Goal: Task Accomplishment & Management: Manage account settings

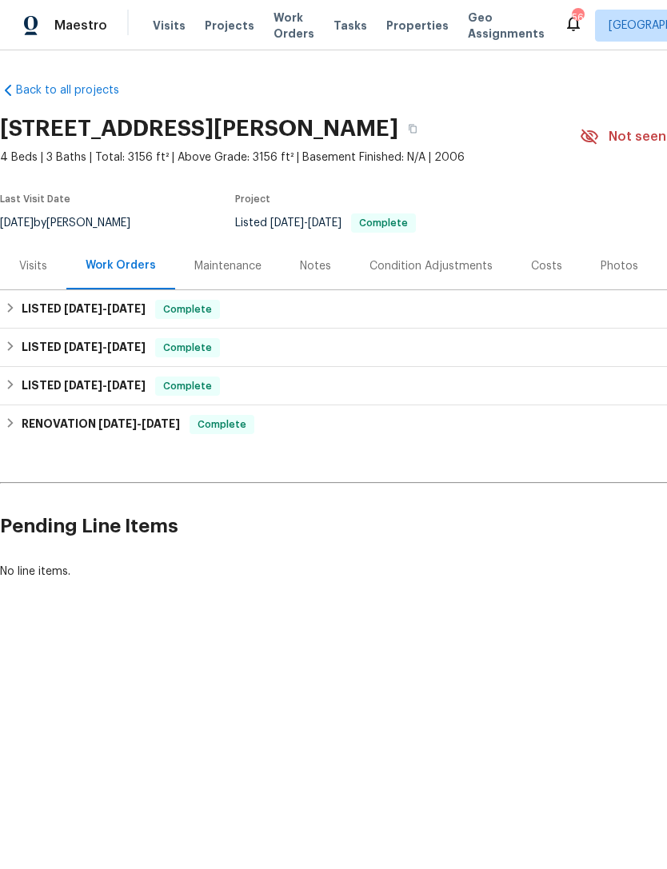
click at [169, 26] on span "Visits" at bounding box center [169, 26] width 33 height 16
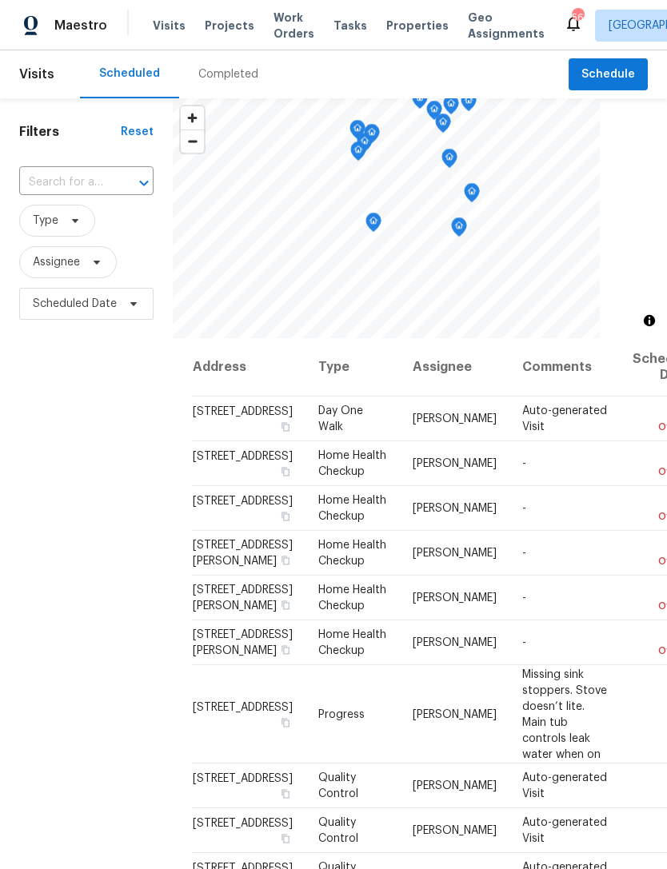
click at [68, 182] on input "text" at bounding box center [64, 182] width 90 height 25
type input "burnette"
click at [64, 220] on li "311 Burnette St, Durham, NC 27707" at bounding box center [85, 227] width 134 height 43
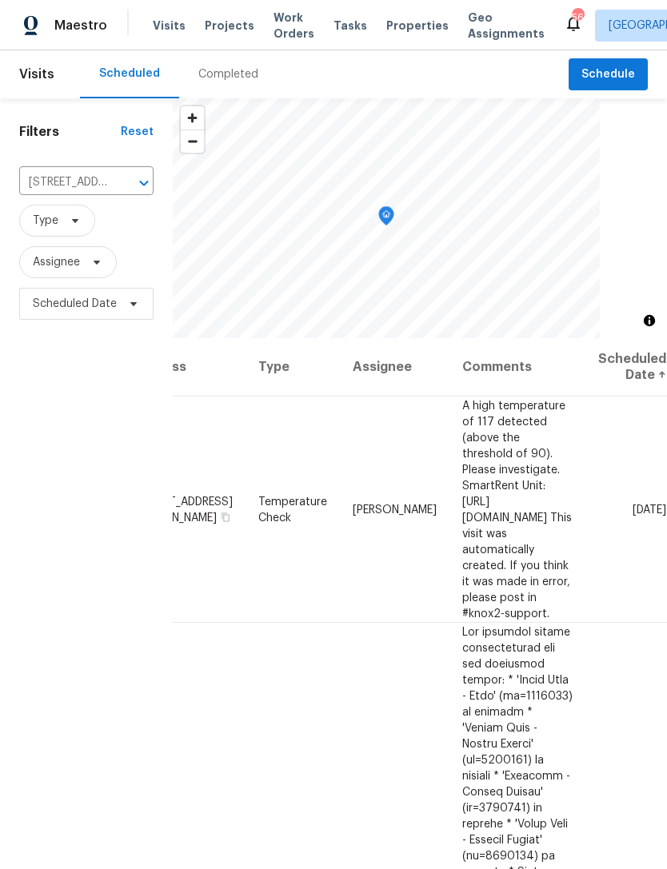
scroll to position [0, 123]
click at [0, 0] on icon at bounding box center [0, 0] width 0 height 0
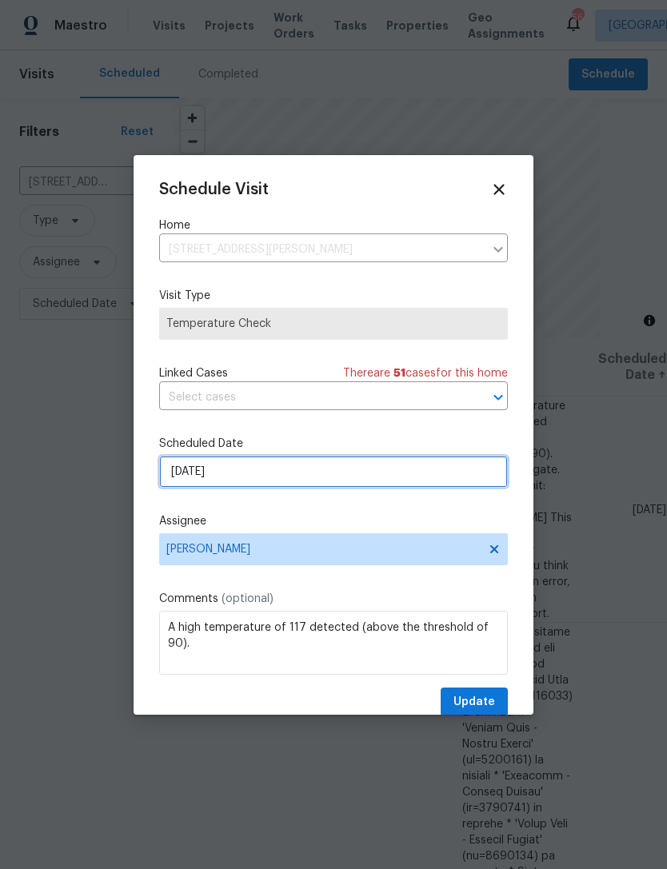
click at [350, 472] on input "9/17/2025" at bounding box center [333, 472] width 349 height 32
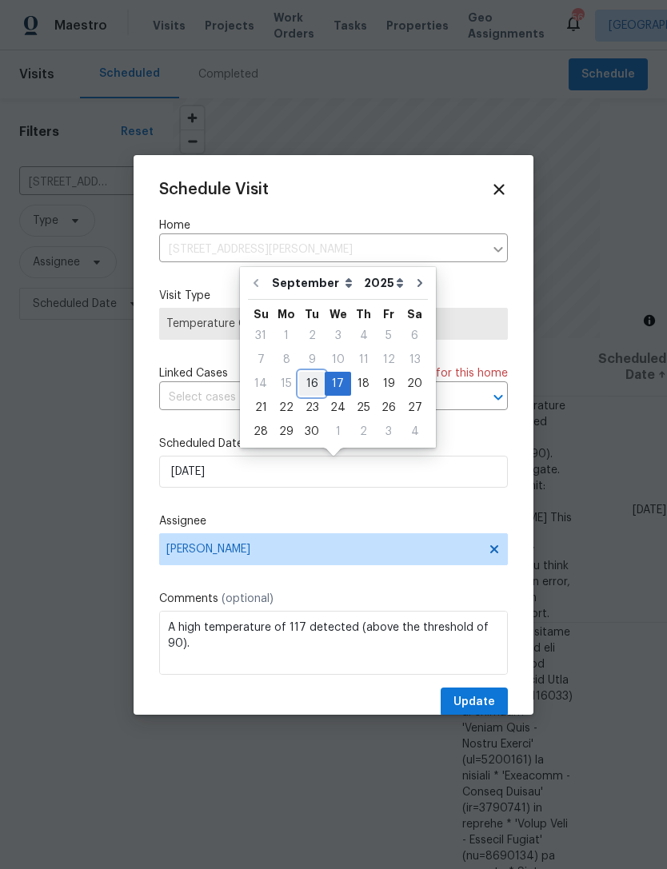
click at [307, 382] on div "16" at bounding box center [312, 384] width 26 height 22
type input "[DATE]"
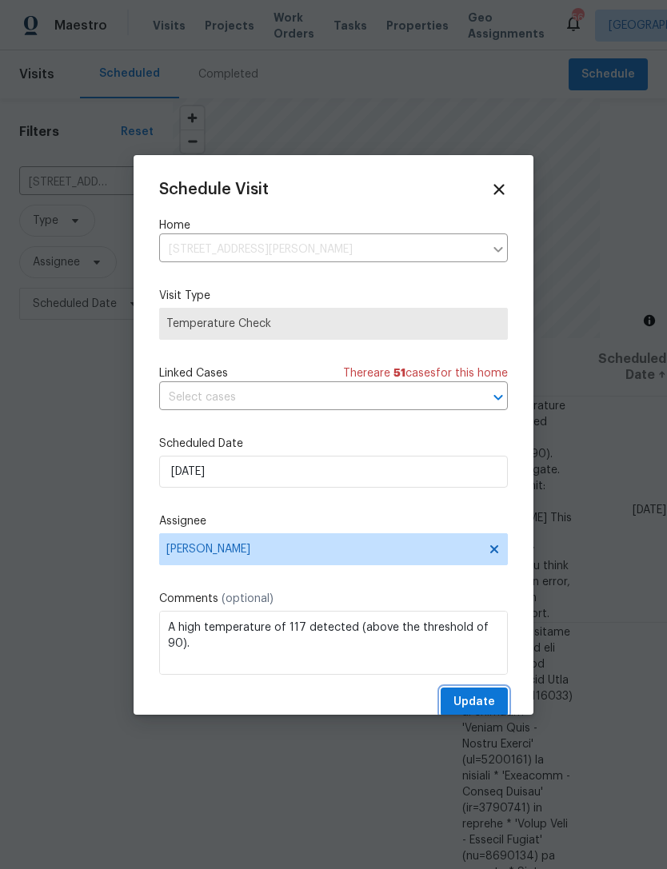
click at [492, 707] on span "Update" at bounding box center [475, 703] width 42 height 20
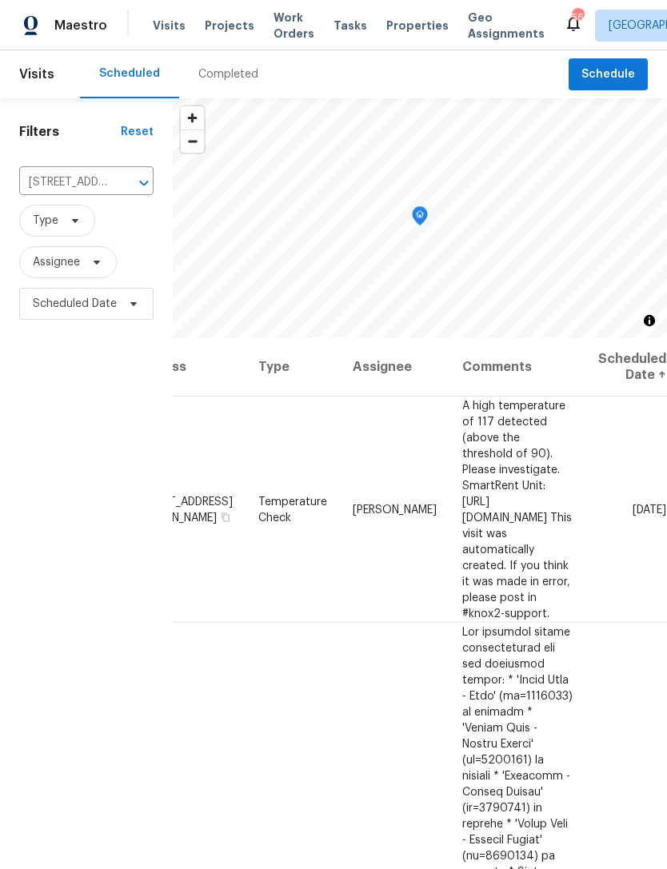
click at [86, 180] on input "311 Burnette St, Durham, NC 27707" at bounding box center [64, 182] width 90 height 25
type input "b"
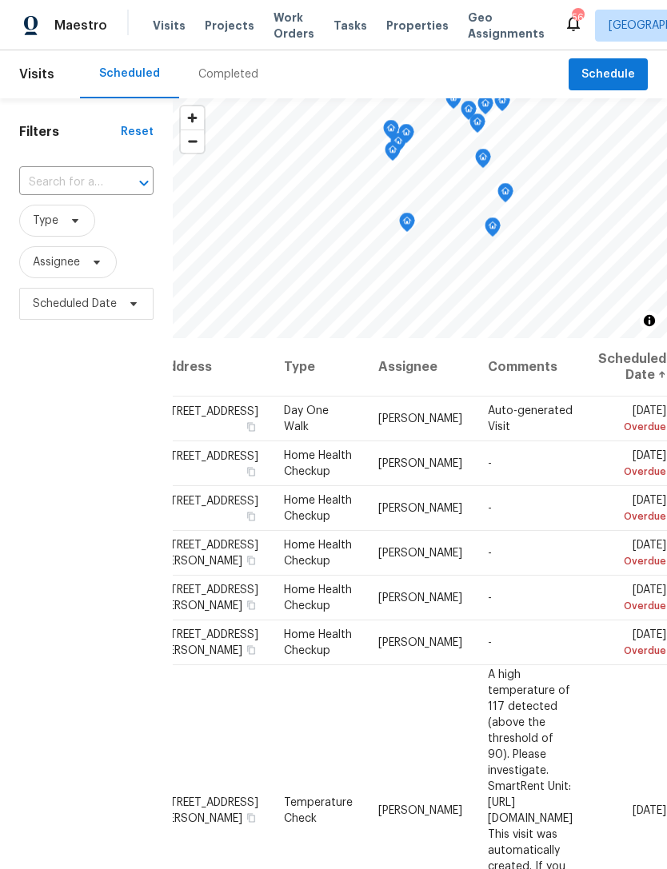
click at [62, 183] on input "text" at bounding box center [64, 182] width 90 height 25
type input "palm bay"
click at [57, 233] on li "9100 Palm Bay Cir, Raleigh, NC 27617" at bounding box center [85, 219] width 134 height 26
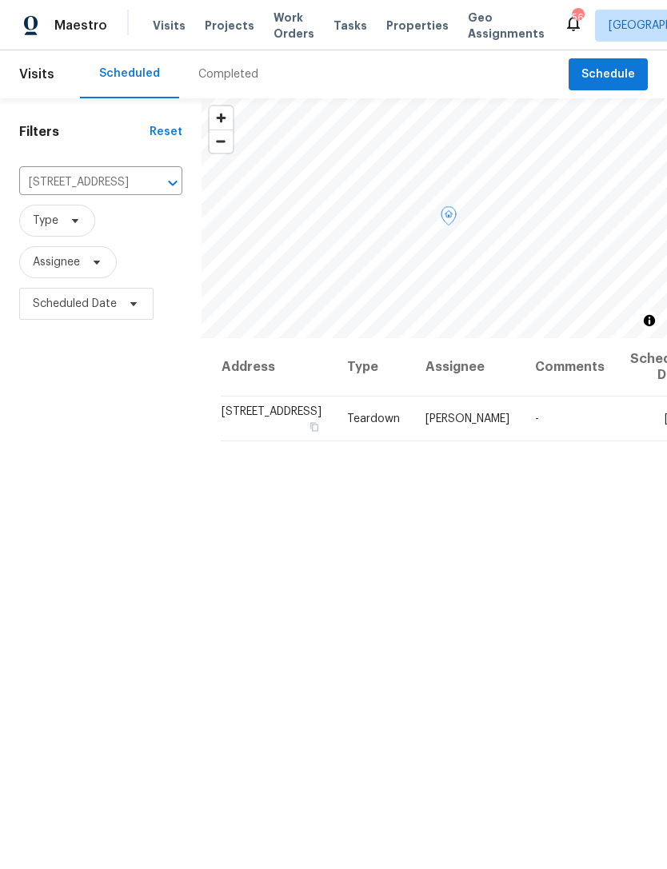
click at [0, 0] on icon at bounding box center [0, 0] width 0 height 0
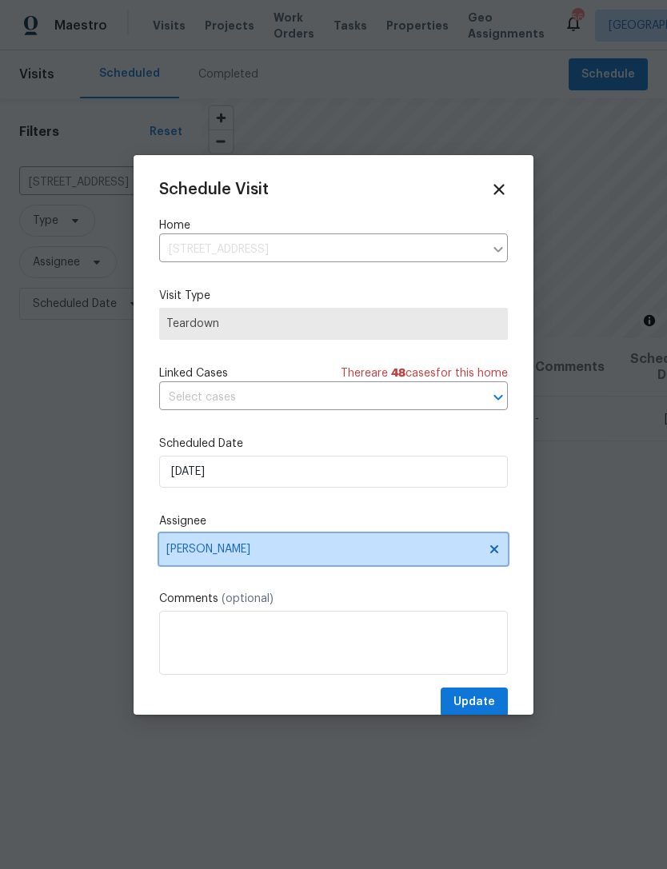
click at [339, 556] on span "[PERSON_NAME]" at bounding box center [323, 549] width 314 height 13
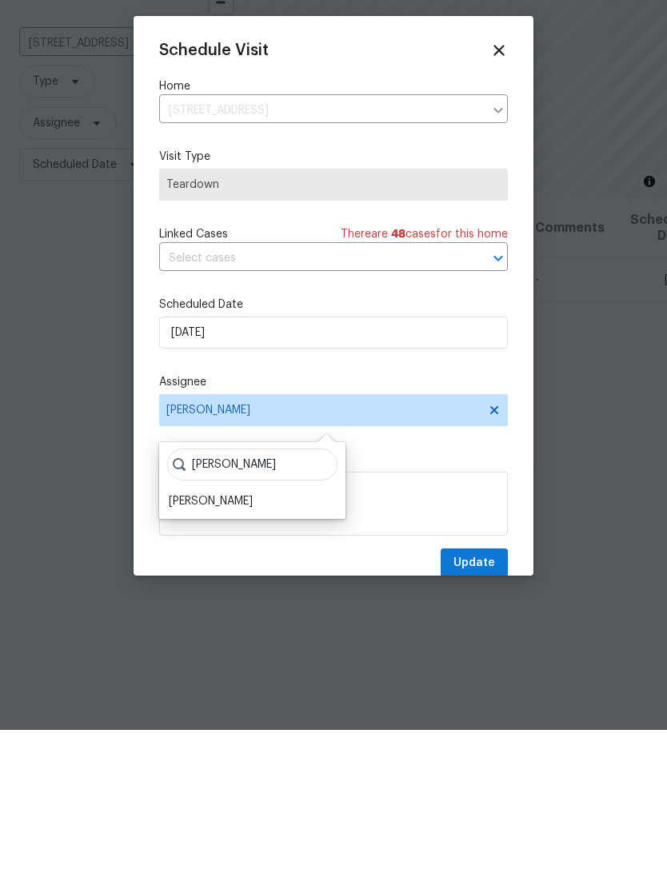
type input "Shawn"
click at [250, 629] on div "Shawn Wise" at bounding box center [252, 640] width 177 height 22
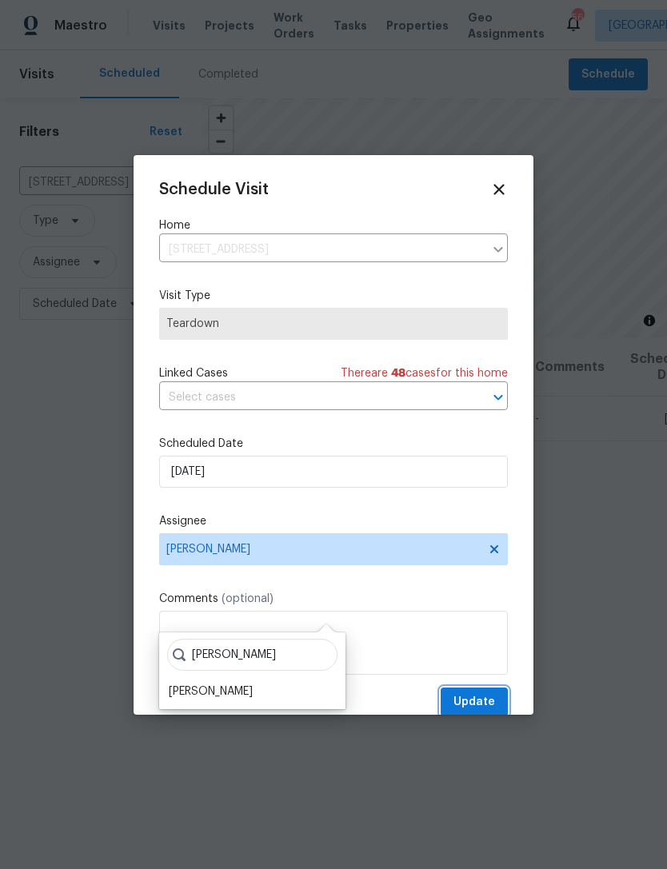
click at [500, 693] on button "Update" at bounding box center [474, 703] width 67 height 30
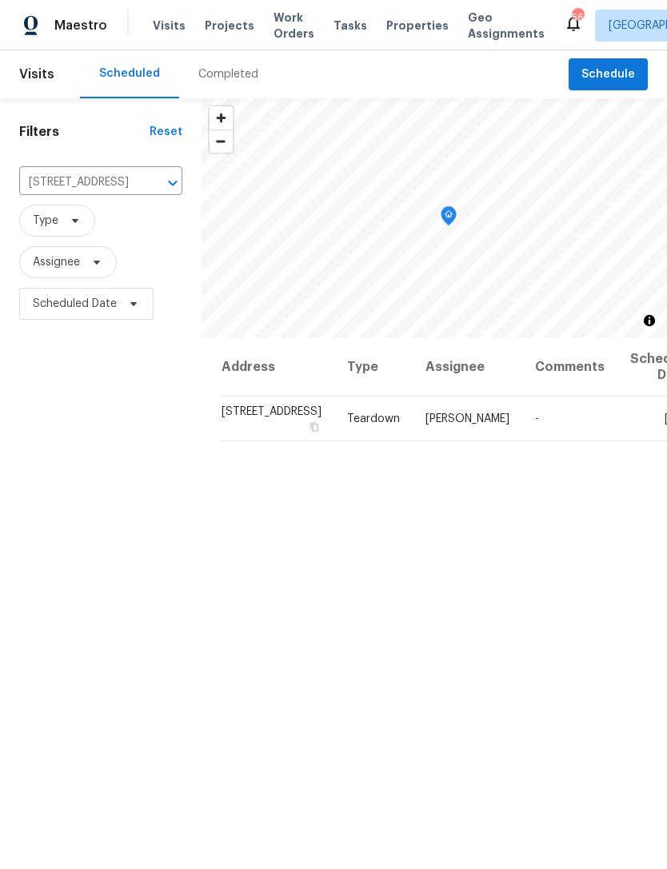
click at [61, 170] on input "9100 Palm Bay Cir, Raleigh, NC 27617" at bounding box center [78, 182] width 118 height 25
type input "briarw"
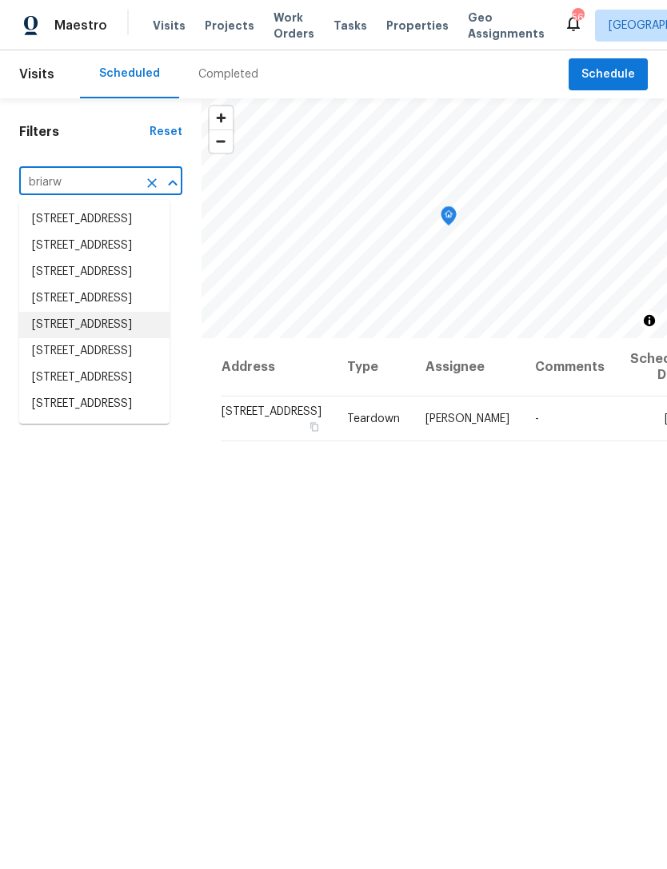
click at [58, 338] on li "1216 Briarwood Dr, Mebane, NC 27302" at bounding box center [94, 325] width 150 height 26
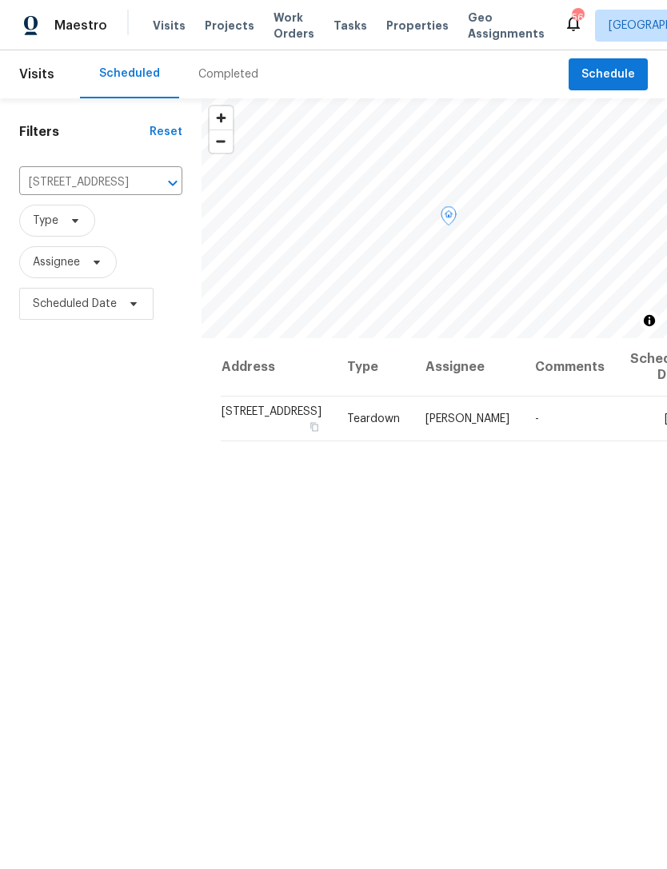
click at [0, 0] on icon at bounding box center [0, 0] width 0 height 0
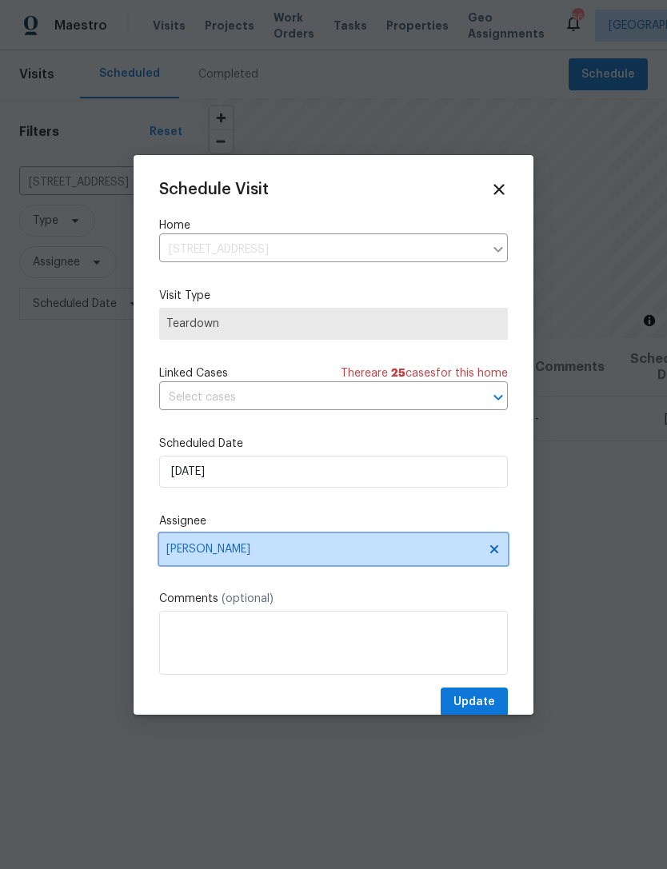
click at [312, 546] on span "[PERSON_NAME]" at bounding box center [323, 549] width 314 height 13
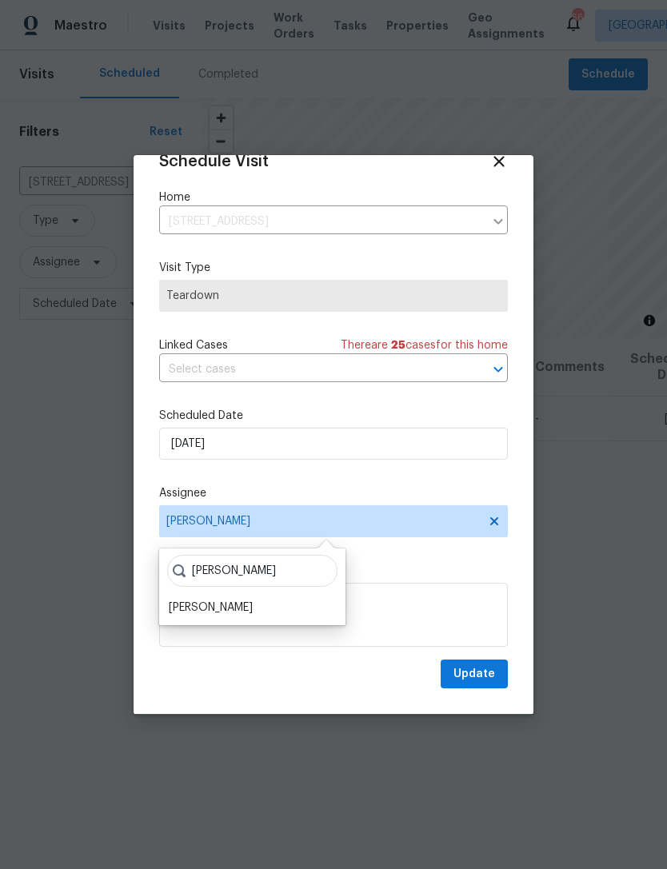
scroll to position [31, 0]
type input "Shawn"
click at [256, 613] on div "Shawn Wise" at bounding box center [252, 609] width 177 height 22
click at [491, 675] on span "Update" at bounding box center [475, 675] width 42 height 20
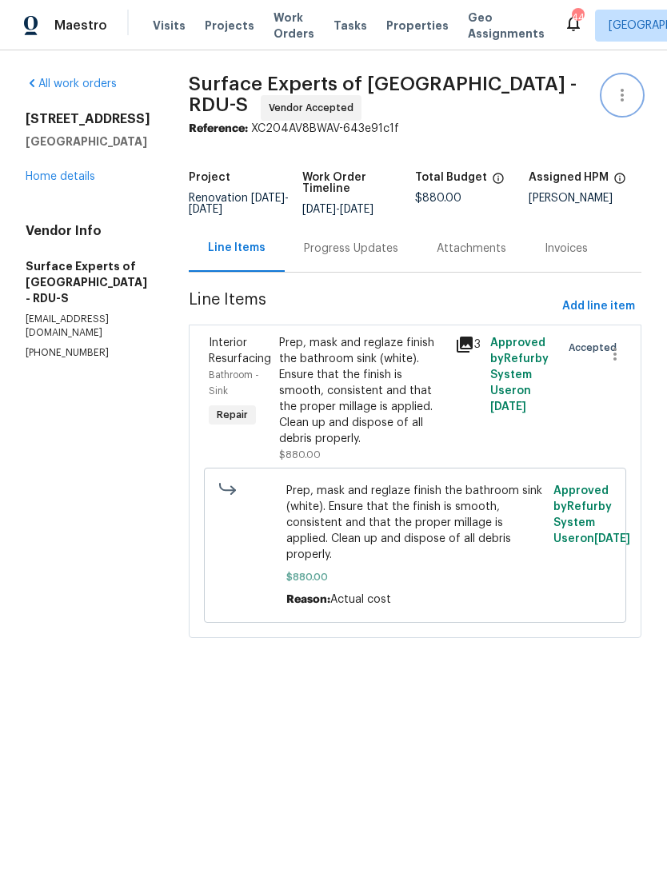
click at [623, 98] on icon "button" at bounding box center [622, 95] width 19 height 19
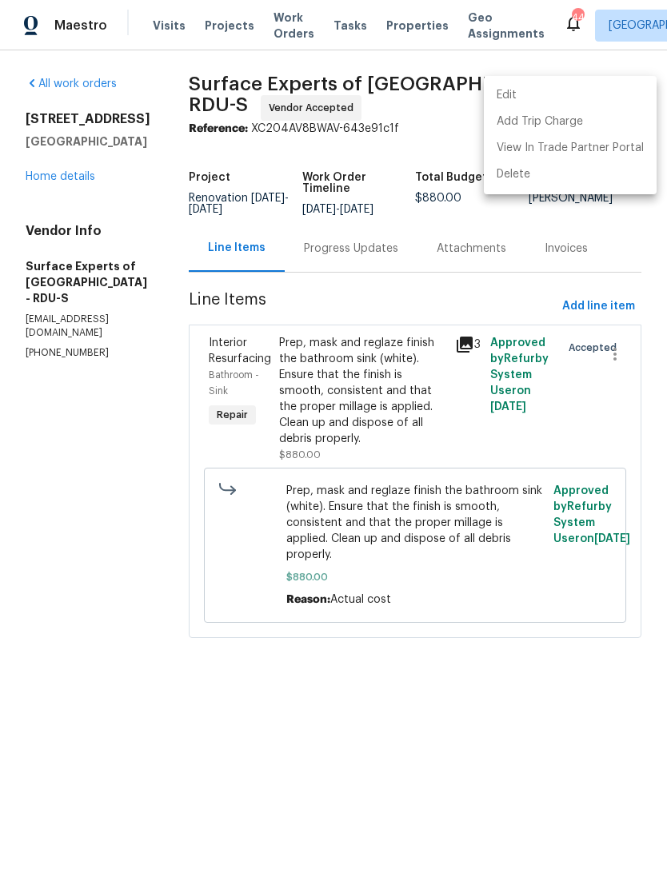
click at [580, 100] on li "Edit" at bounding box center [570, 95] width 173 height 26
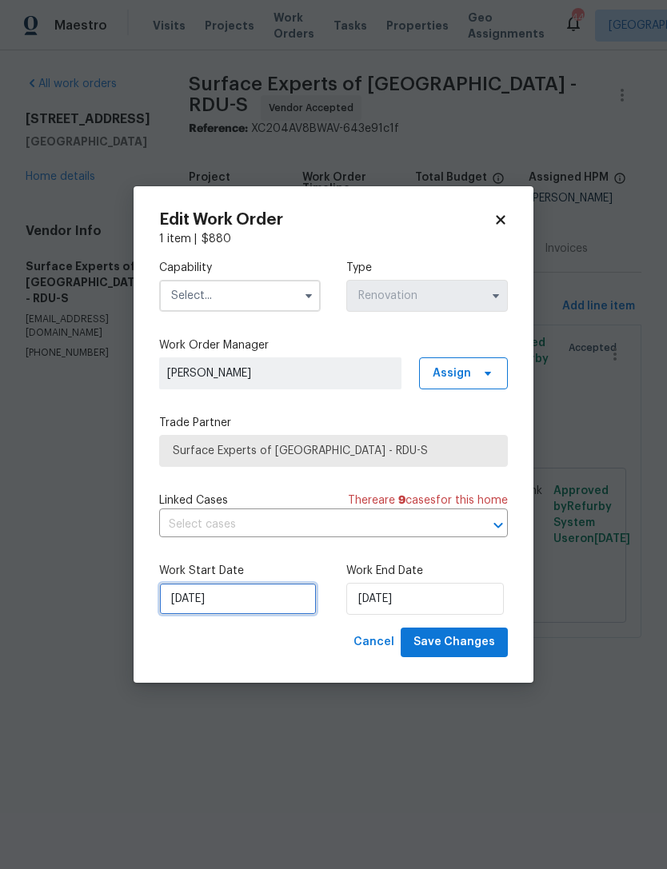
click at [262, 603] on input "[DATE]" at bounding box center [238, 599] width 158 height 32
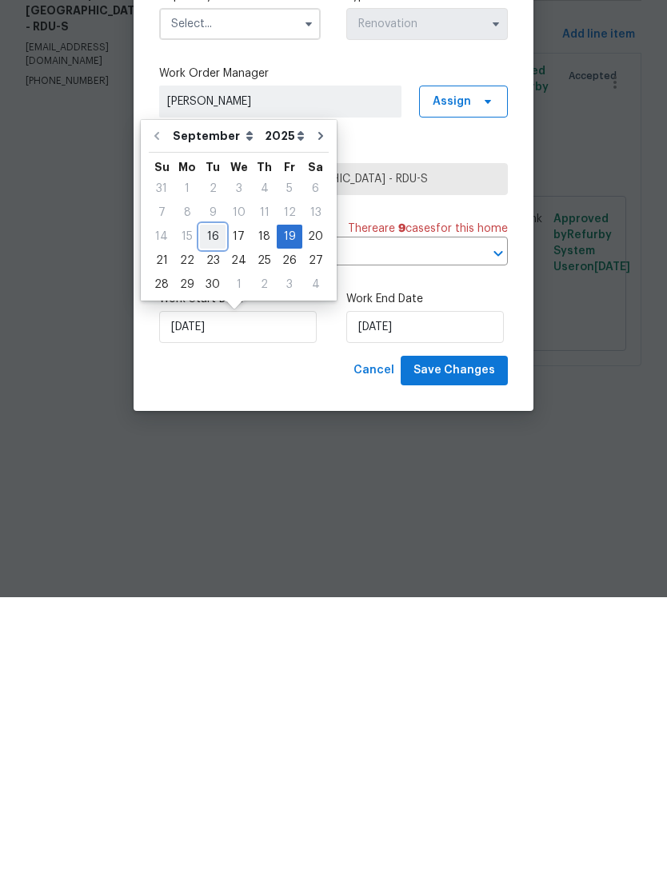
click at [211, 498] on div "16" at bounding box center [213, 509] width 26 height 22
type input "[DATE]"
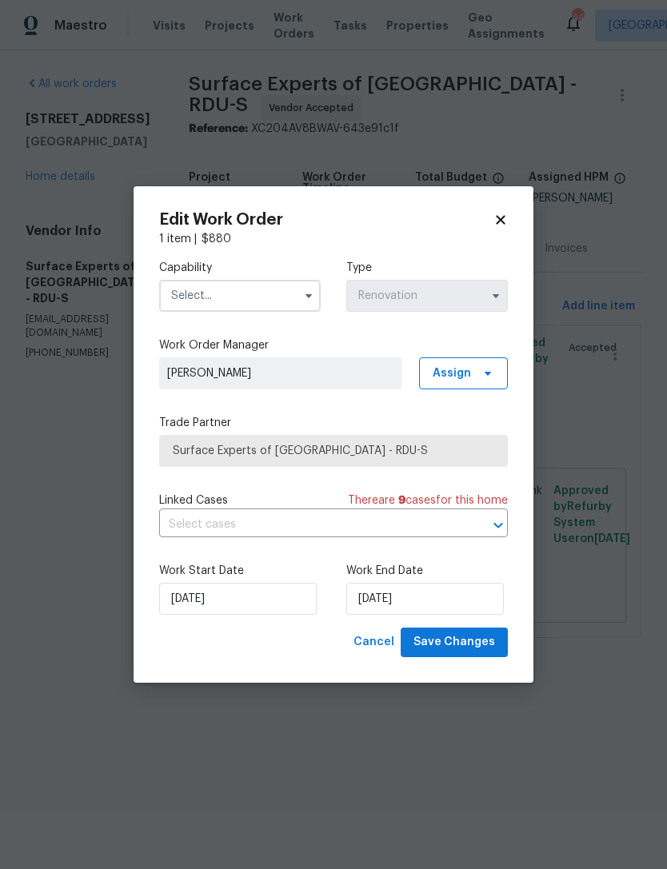
click at [191, 297] on input "text" at bounding box center [240, 296] width 162 height 32
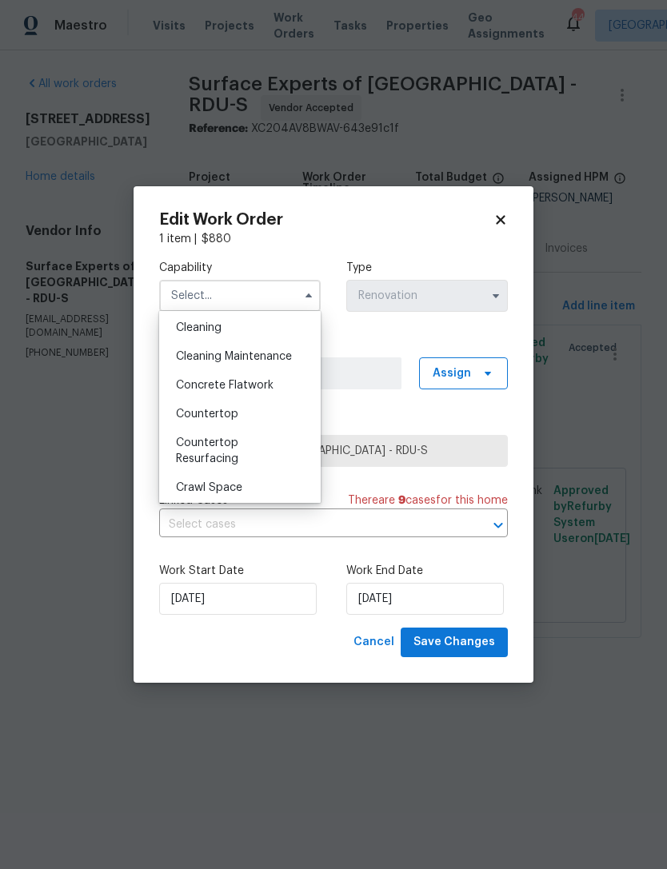
scroll to position [230, 0]
click at [189, 451] on div "Countertop Resurfacing" at bounding box center [240, 452] width 154 height 45
type input "Countertop Resurfacing"
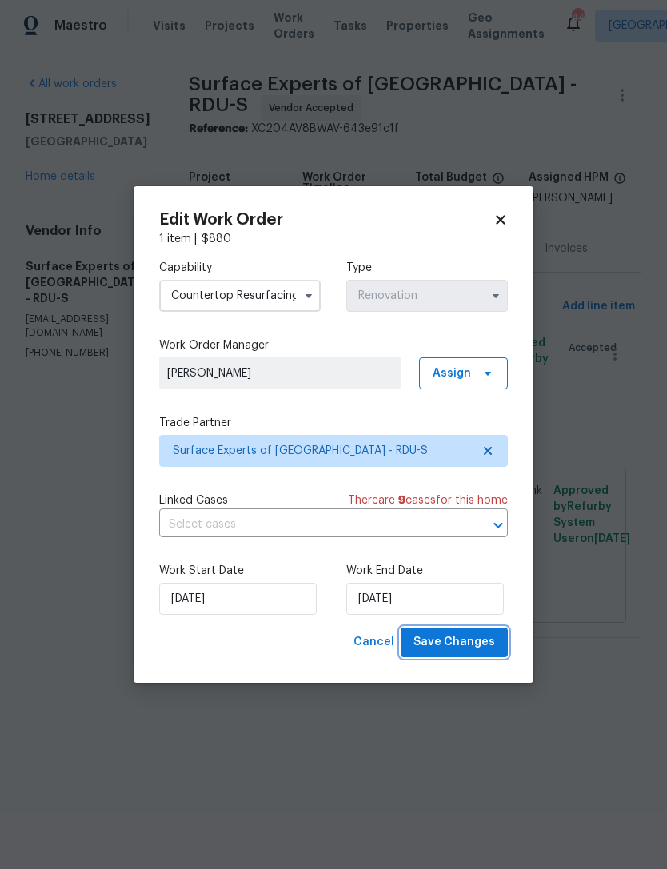
click at [480, 645] on span "Save Changes" at bounding box center [455, 643] width 82 height 20
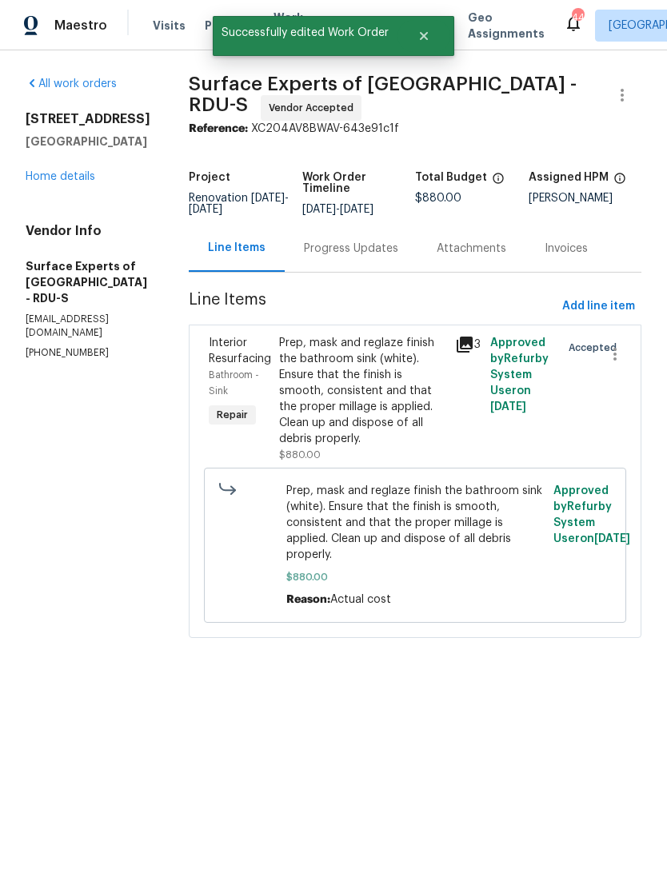
click at [47, 179] on link "Home details" at bounding box center [61, 176] width 70 height 11
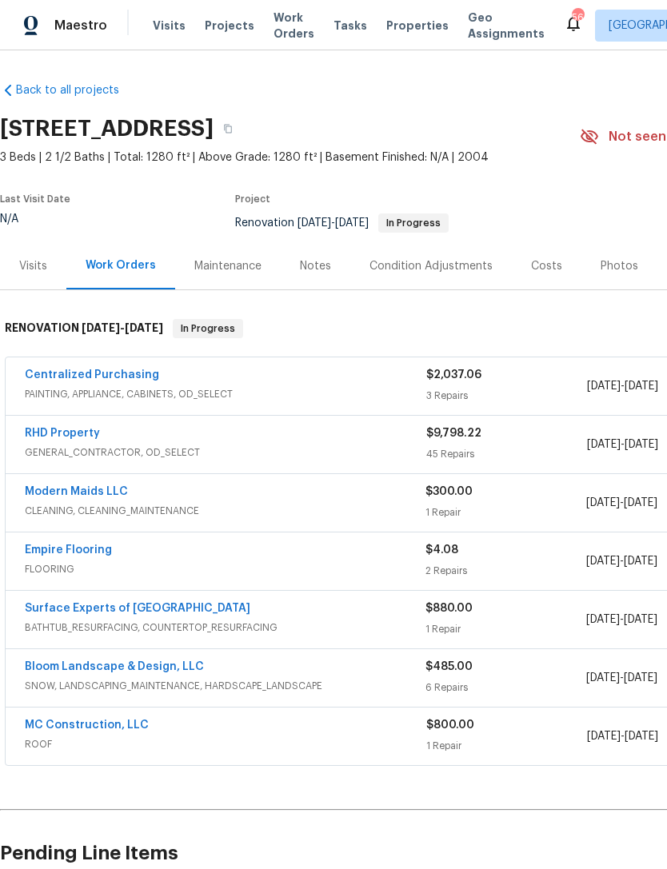
click at [65, 372] on link "Centralized Purchasing" at bounding box center [92, 375] width 134 height 11
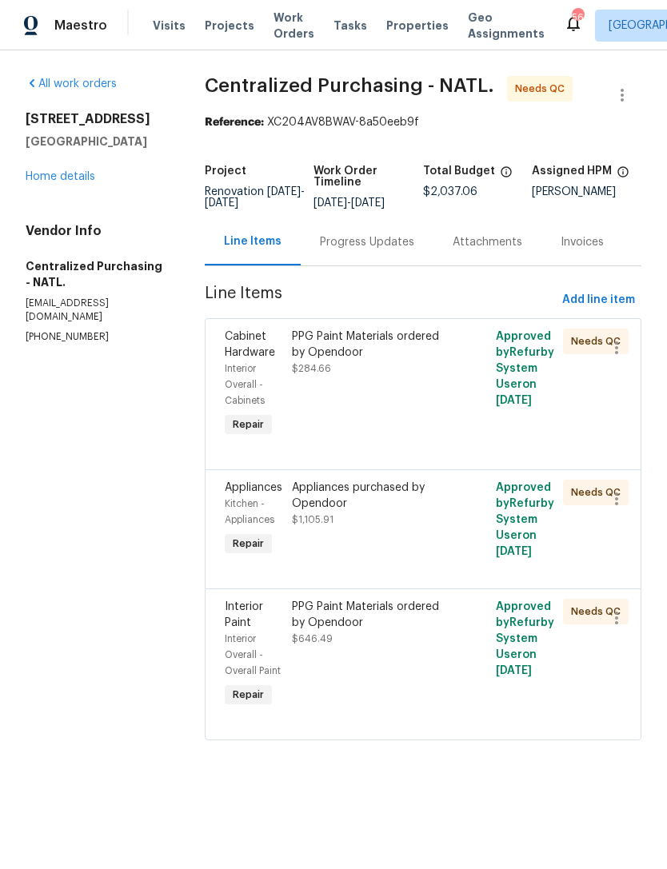
click at [431, 400] on div "PPG Paint Materials ordered by Opendoor $284.66" at bounding box center [372, 385] width 170 height 122
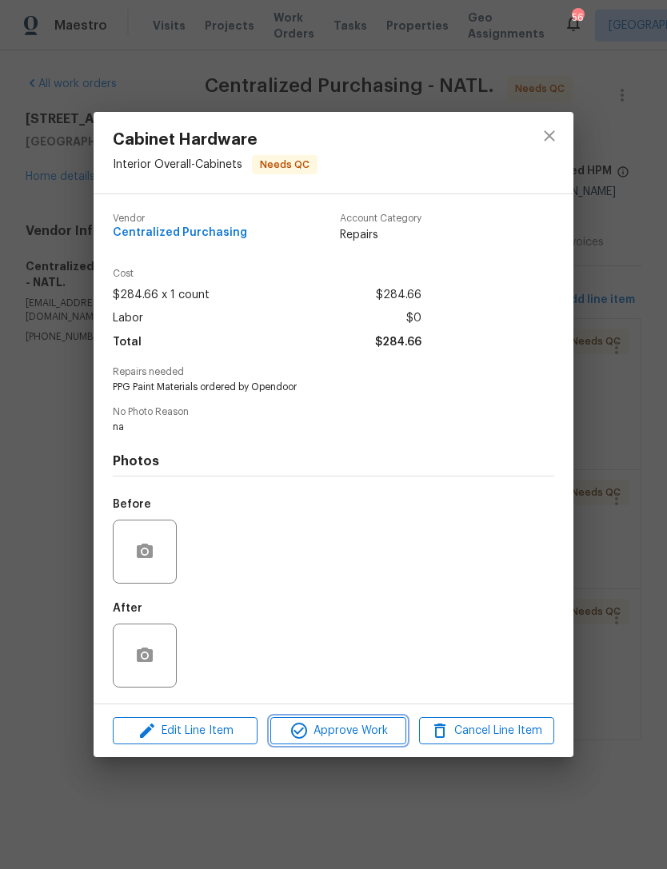
click at [382, 737] on span "Approve Work" at bounding box center [338, 731] width 126 height 20
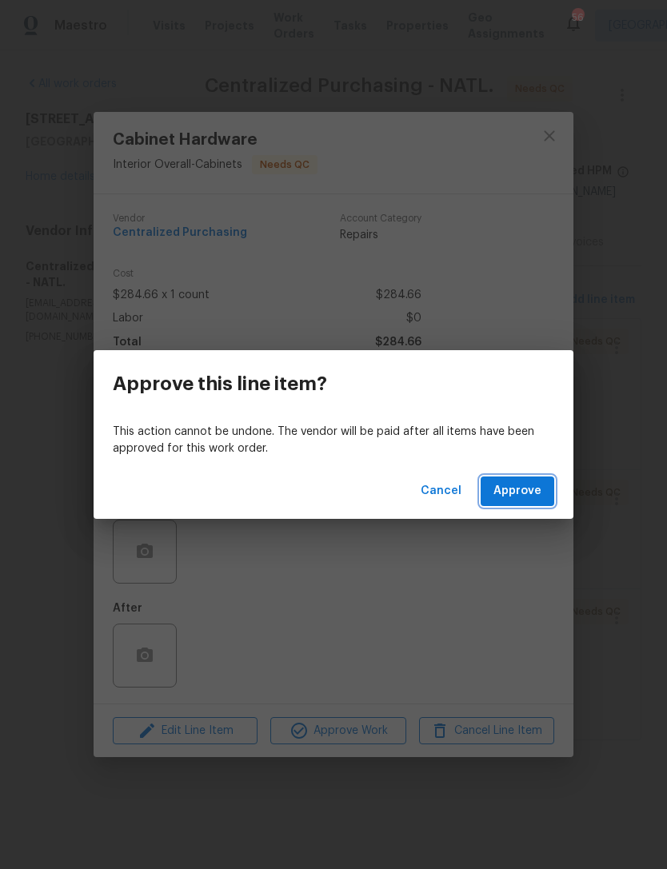
click at [526, 486] on span "Approve" at bounding box center [518, 492] width 48 height 20
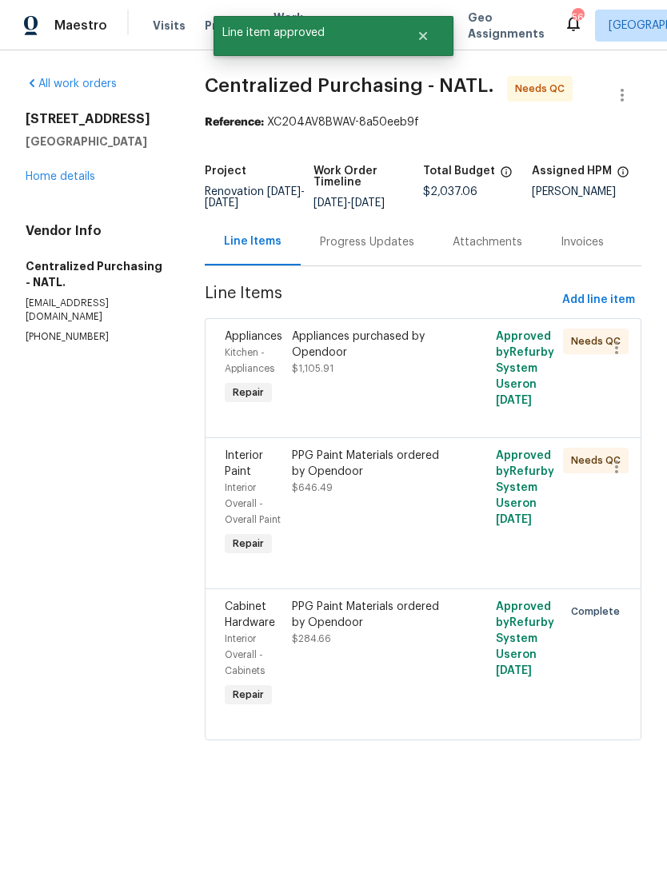
click at [426, 405] on div "Appliances purchased by Opendoor $1,105.91" at bounding box center [372, 369] width 170 height 90
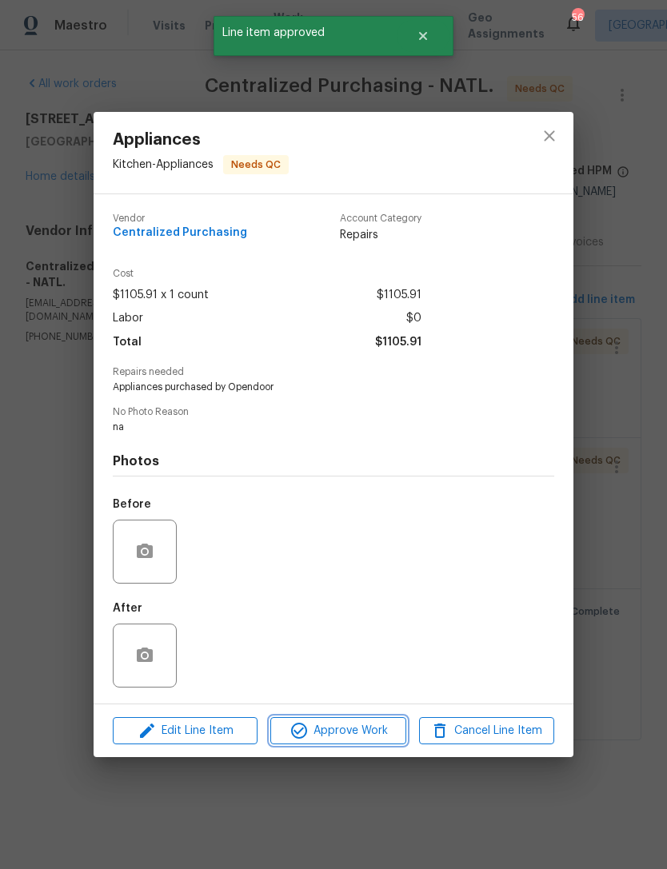
click at [389, 731] on span "Approve Work" at bounding box center [338, 731] width 126 height 20
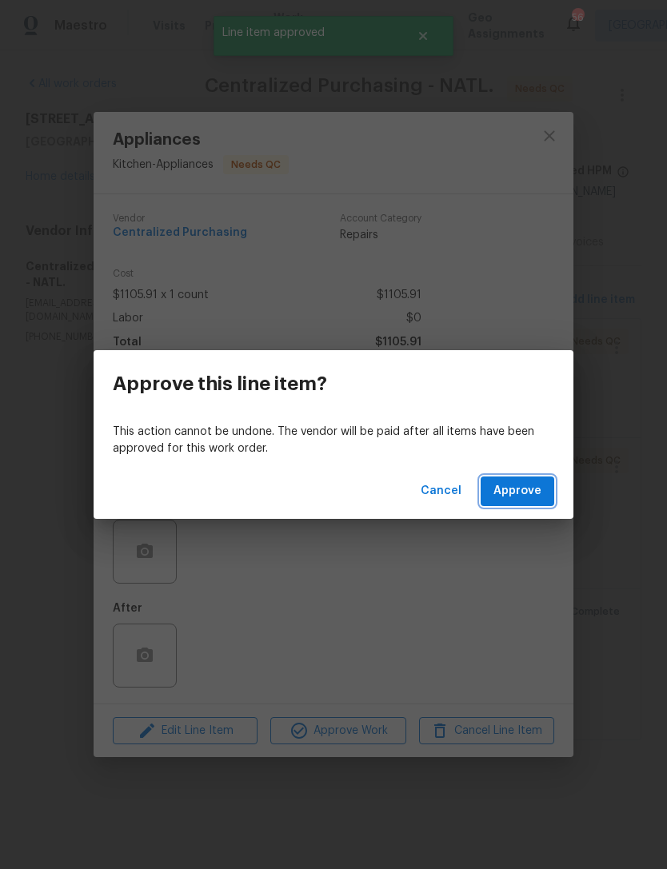
click at [522, 486] on span "Approve" at bounding box center [518, 492] width 48 height 20
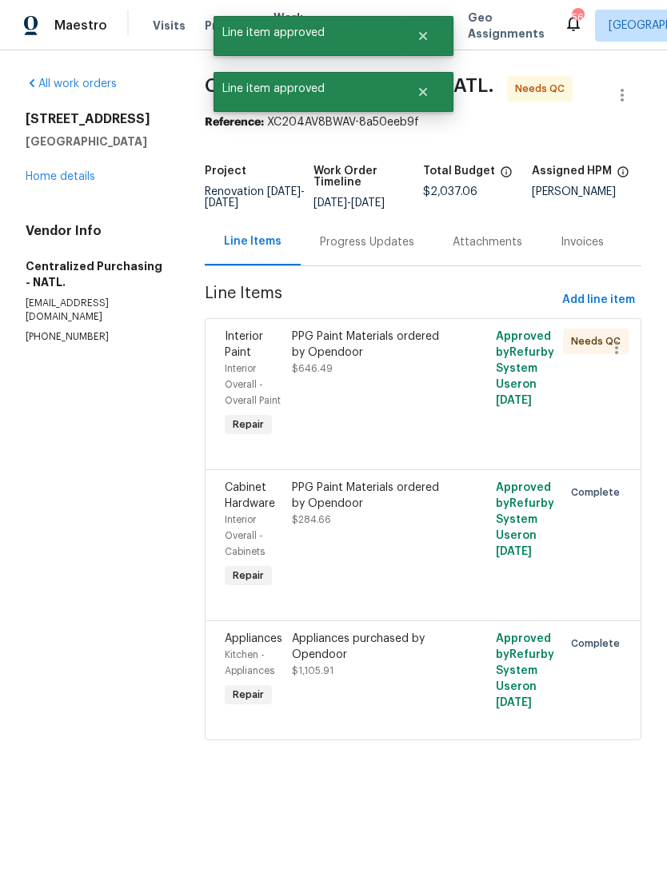
click at [414, 422] on div "PPG Paint Materials ordered by Opendoor $646.49" at bounding box center [372, 385] width 170 height 122
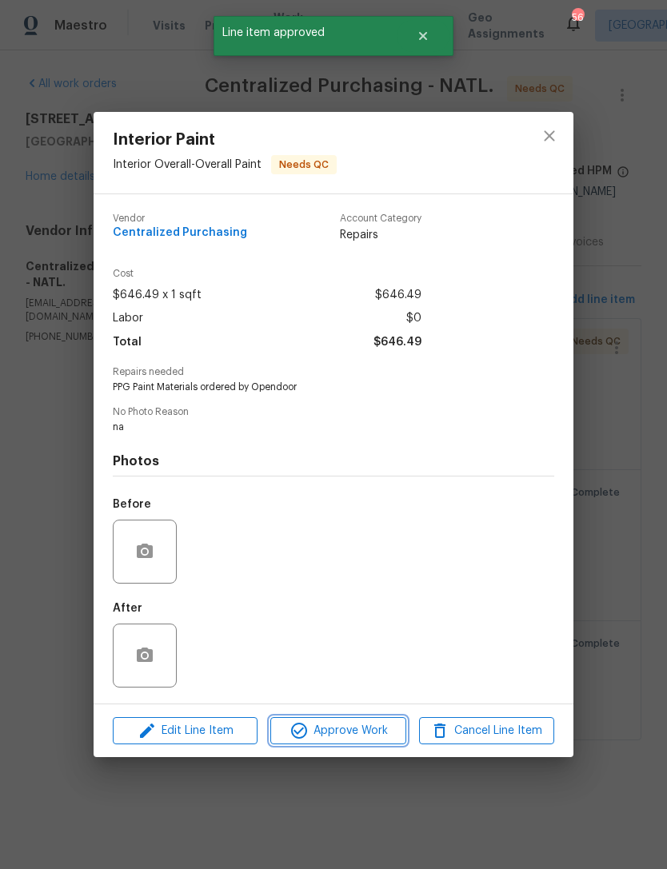
click at [376, 729] on span "Approve Work" at bounding box center [338, 731] width 126 height 20
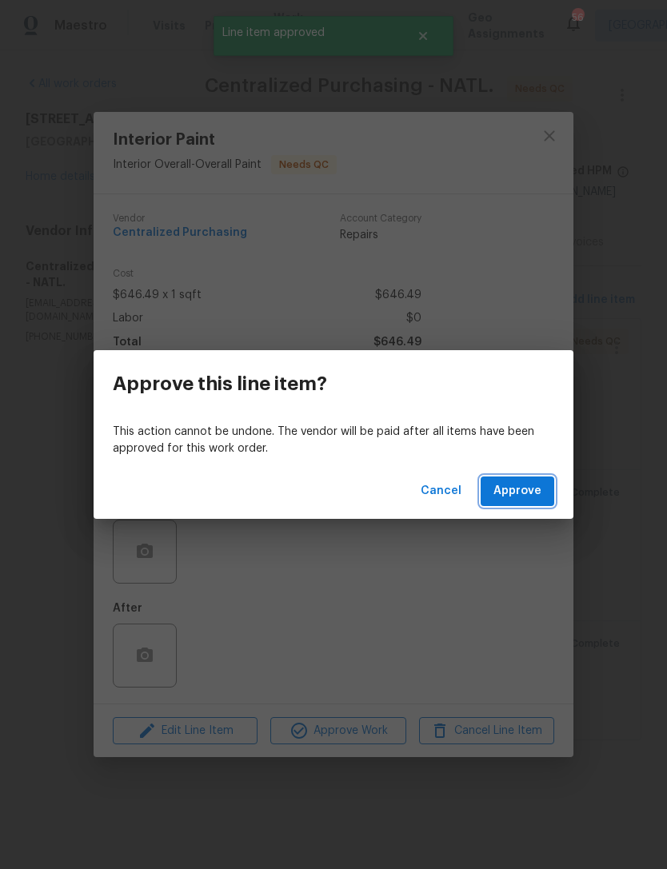
click at [537, 489] on span "Approve" at bounding box center [518, 492] width 48 height 20
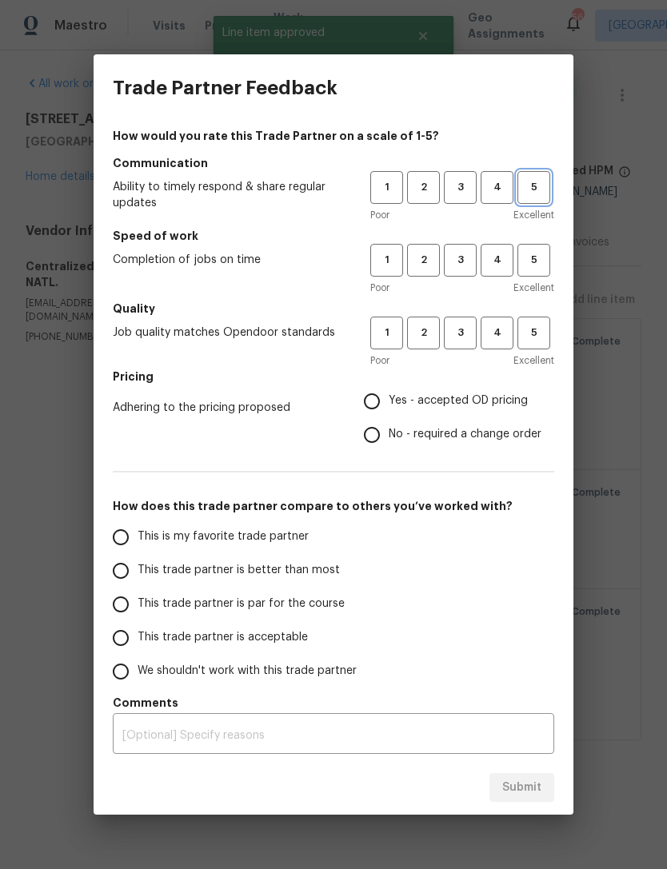
click at [534, 195] on span "5" at bounding box center [534, 187] width 30 height 18
click at [547, 245] on button "5" at bounding box center [534, 260] width 33 height 33
click at [546, 319] on button "5" at bounding box center [534, 333] width 33 height 33
click at [471, 396] on span "Yes - accepted OD pricing" at bounding box center [458, 401] width 139 height 17
click at [389, 396] on input "Yes - accepted OD pricing" at bounding box center [372, 402] width 34 height 34
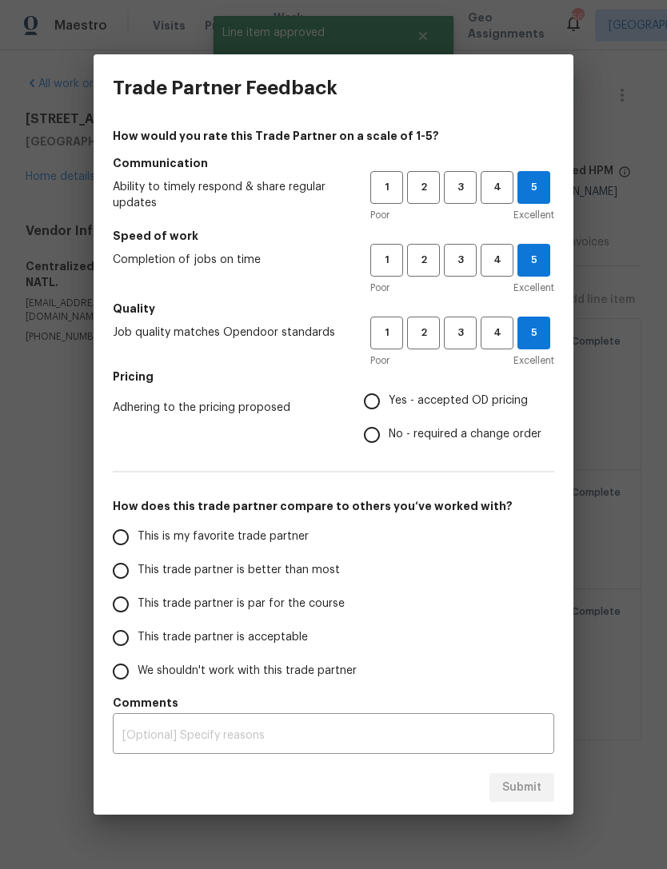
radio input "true"
click at [287, 533] on span "This is my favorite trade partner" at bounding box center [223, 537] width 171 height 17
click at [138, 533] on input "This is my favorite trade partner" at bounding box center [121, 538] width 34 height 34
click at [538, 792] on span "Submit" at bounding box center [521, 788] width 39 height 20
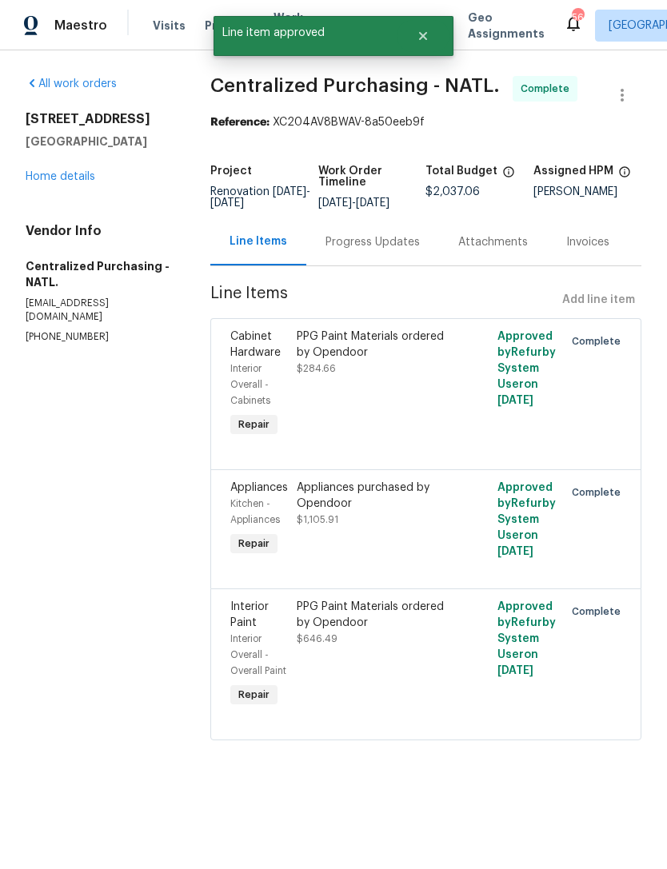
radio input "true"
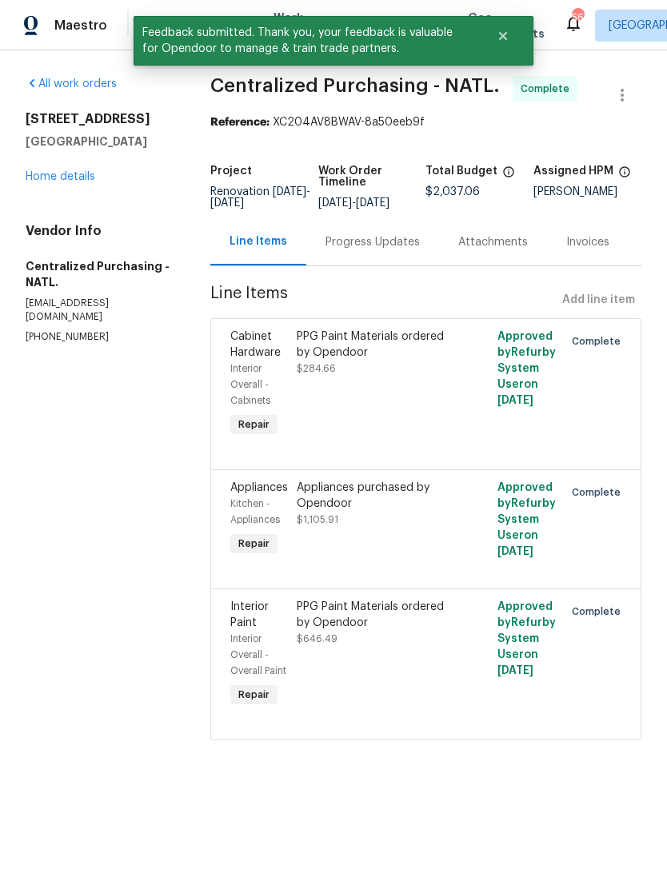
click at [57, 178] on link "Home details" at bounding box center [61, 176] width 70 height 11
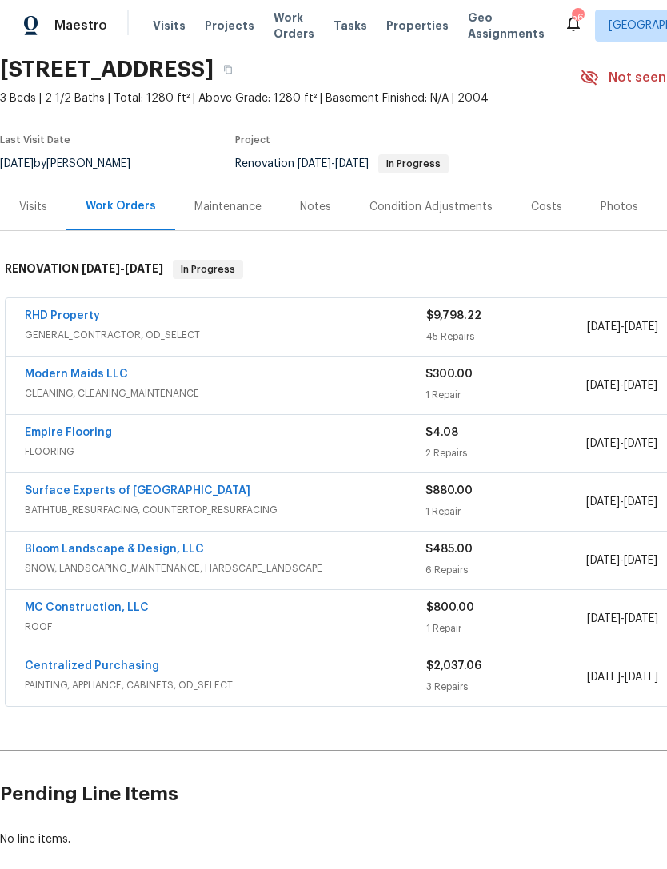
scroll to position [56, 0]
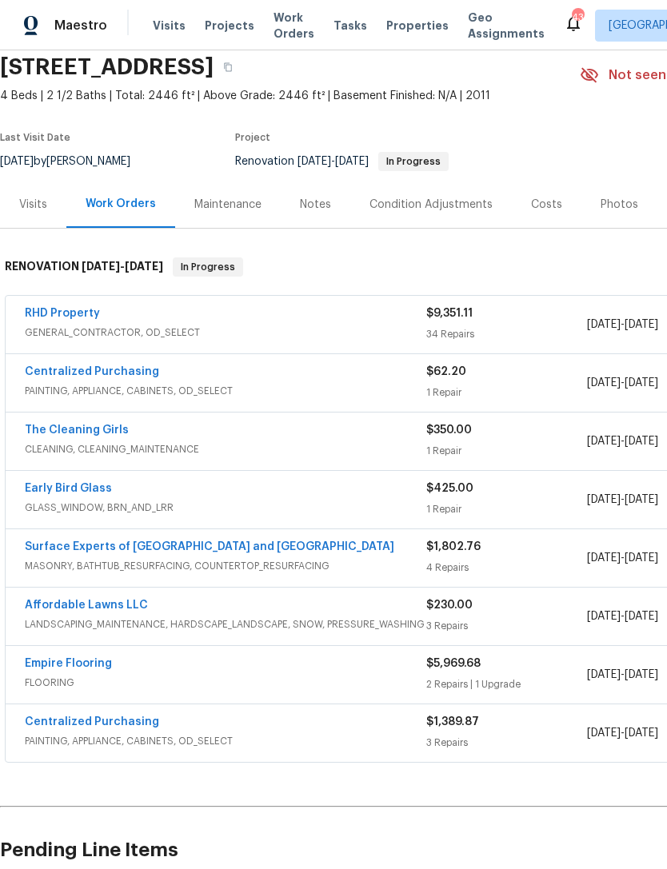
scroll to position [59, 0]
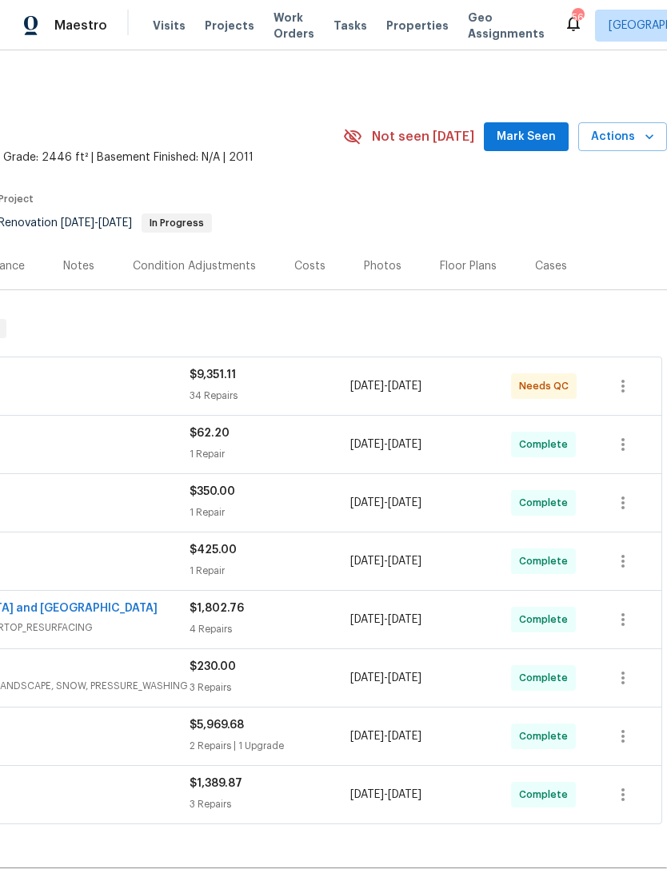
scroll to position [89, 237]
